Goal: Find specific page/section: Find specific page/section

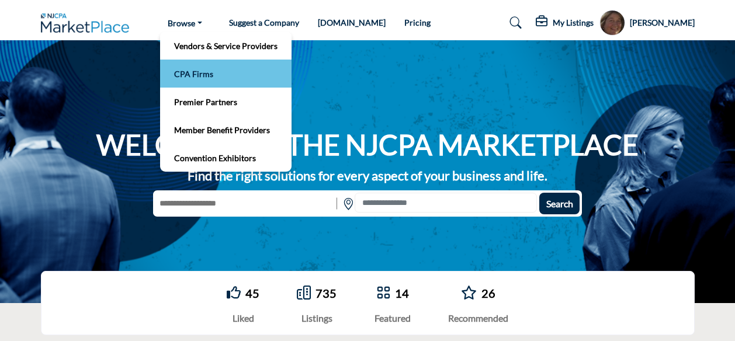
click at [209, 75] on link "CPA Firms" at bounding box center [226, 73] width 120 height 16
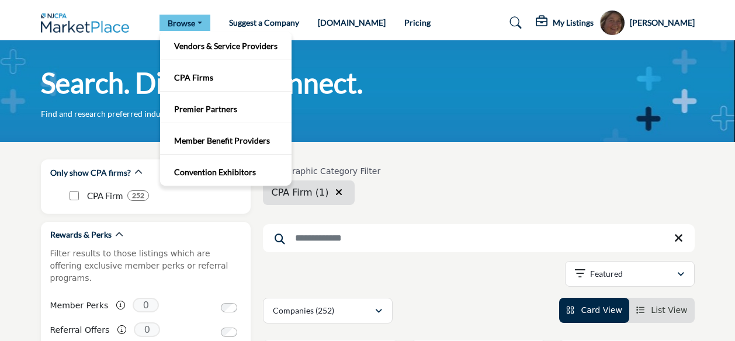
click at [188, 25] on link "Browse" at bounding box center [185, 23] width 51 height 16
